Goal: Information Seeking & Learning: Check status

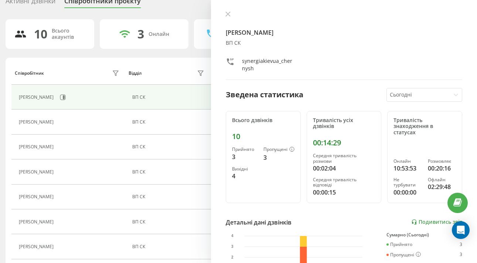
scroll to position [54, 0]
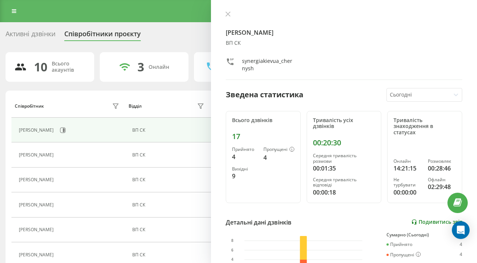
click at [430, 219] on link "Подивитись звіт" at bounding box center [436, 222] width 51 height 6
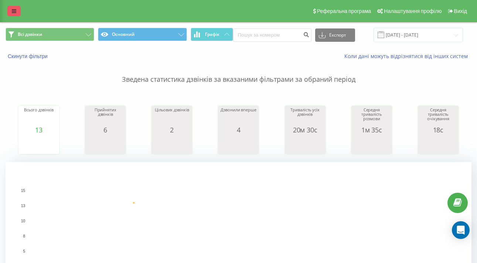
click at [13, 16] on link at bounding box center [13, 11] width 13 height 10
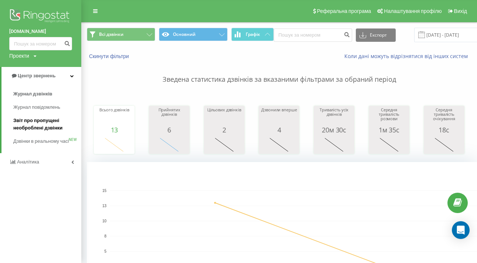
click at [35, 123] on span "Звіт про пропущені необроблені дзвінки" at bounding box center [45, 124] width 64 height 15
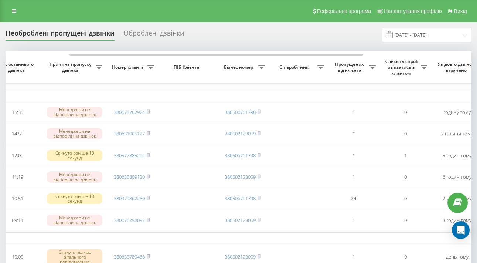
scroll to position [0, 102]
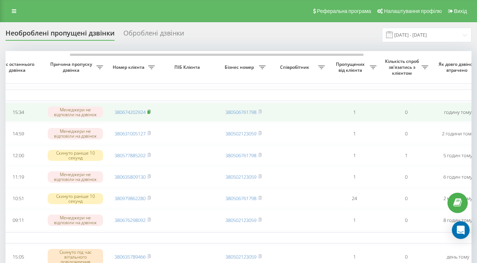
click at [150, 113] on icon at bounding box center [149, 110] width 3 height 3
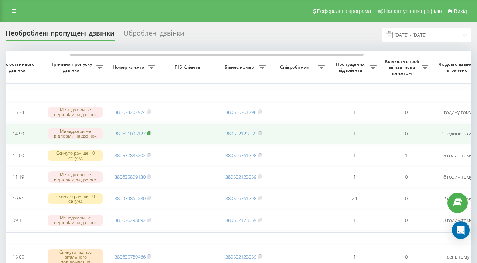
click at [150, 135] on rect at bounding box center [148, 133] width 2 height 3
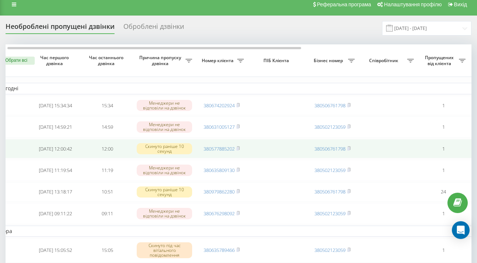
scroll to position [0, 0]
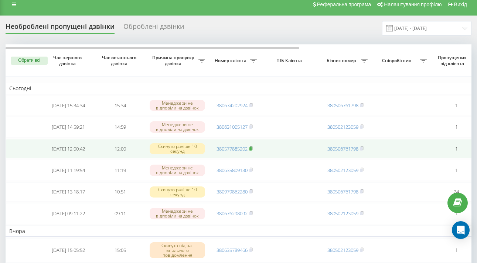
click at [251, 150] on rect at bounding box center [250, 148] width 2 height 3
